Goal: Information Seeking & Learning: Learn about a topic

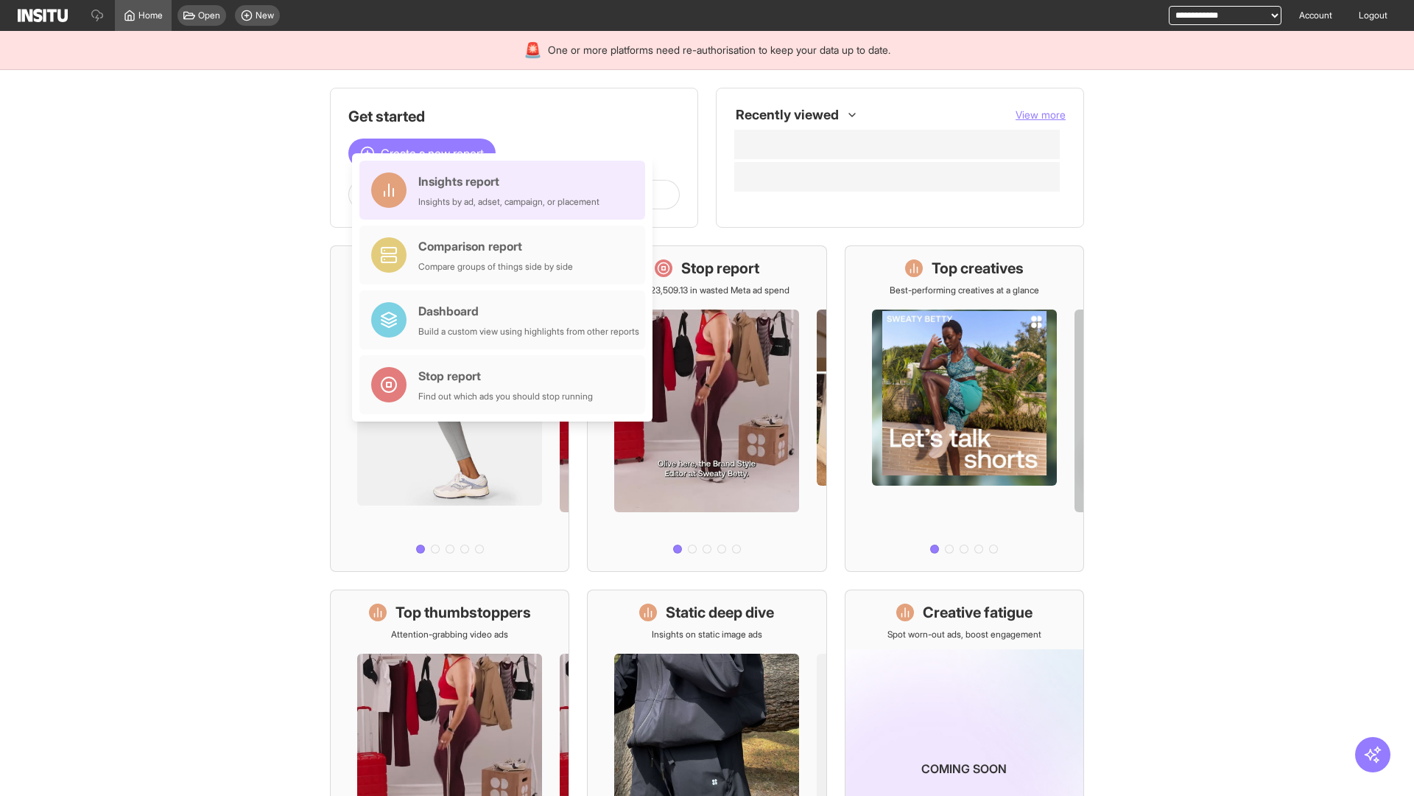
click at [506, 190] on div "Insights report Insights by ad, adset, campaign, or placement" at bounding box center [508, 189] width 181 height 35
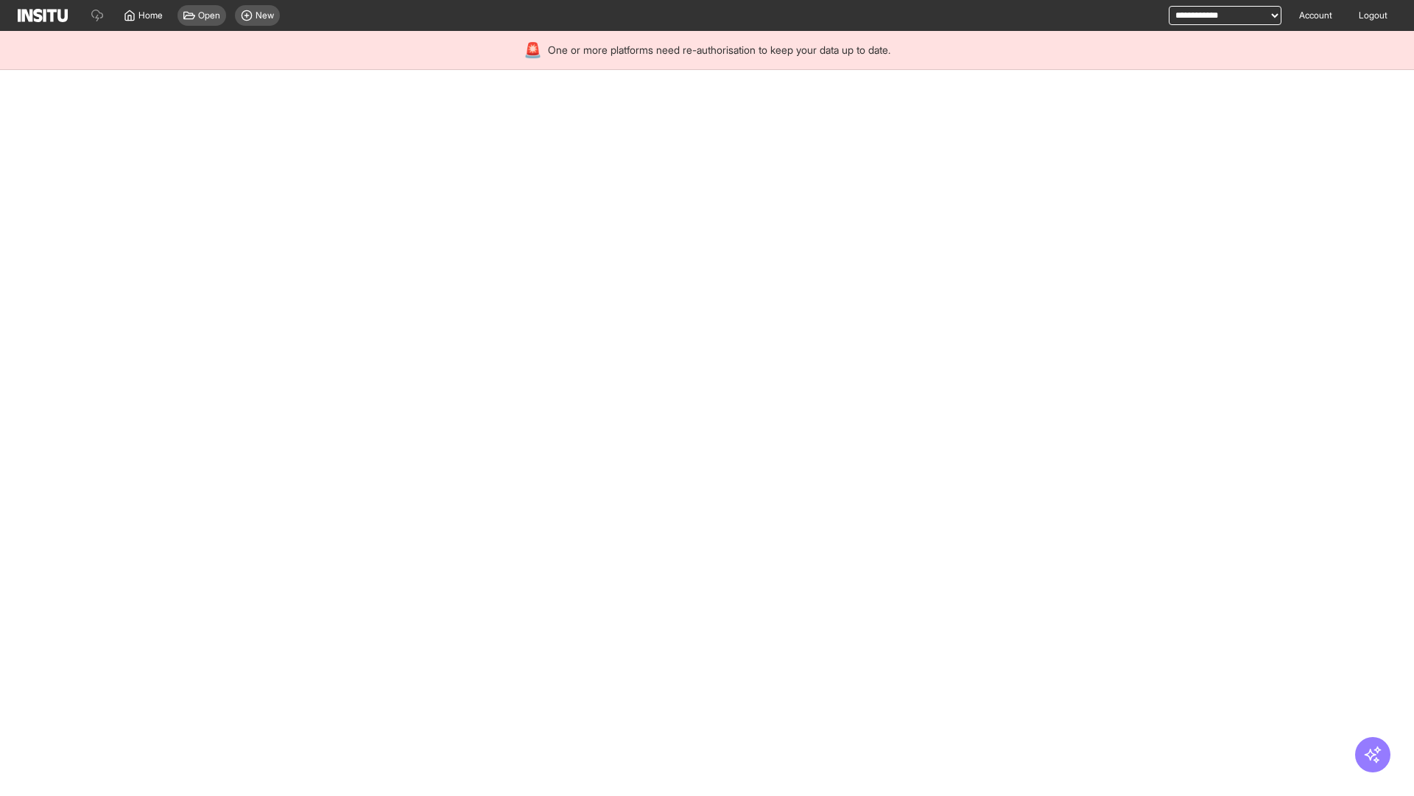
select select "**"
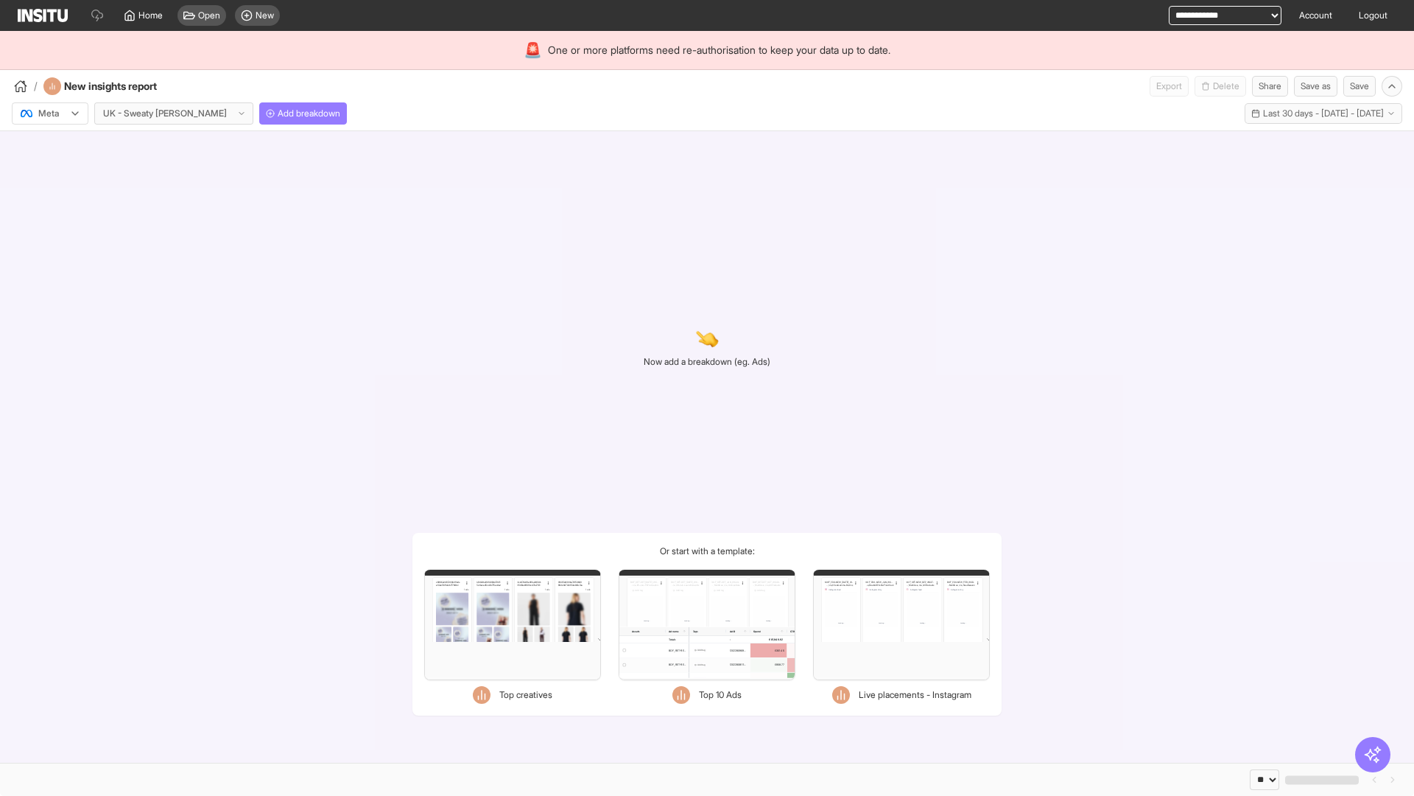
click at [50, 113] on div at bounding box center [39, 113] width 41 height 15
click at [53, 170] on span "TikTok" at bounding box center [51, 170] width 25 height 13
